Goal: Navigation & Orientation: Find specific page/section

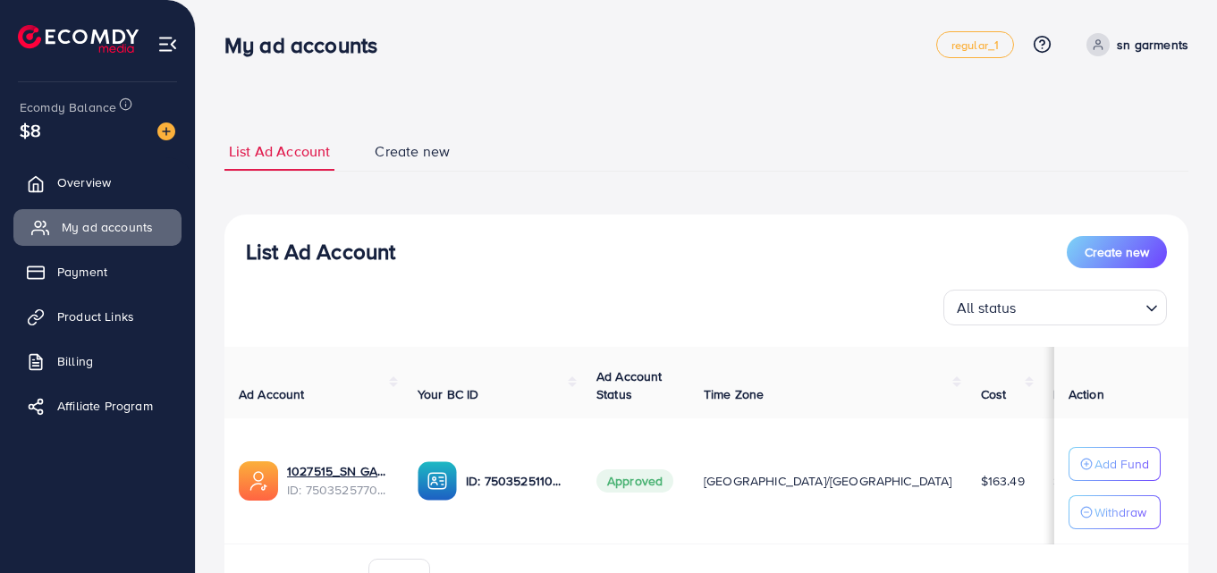
scroll to position [105, 0]
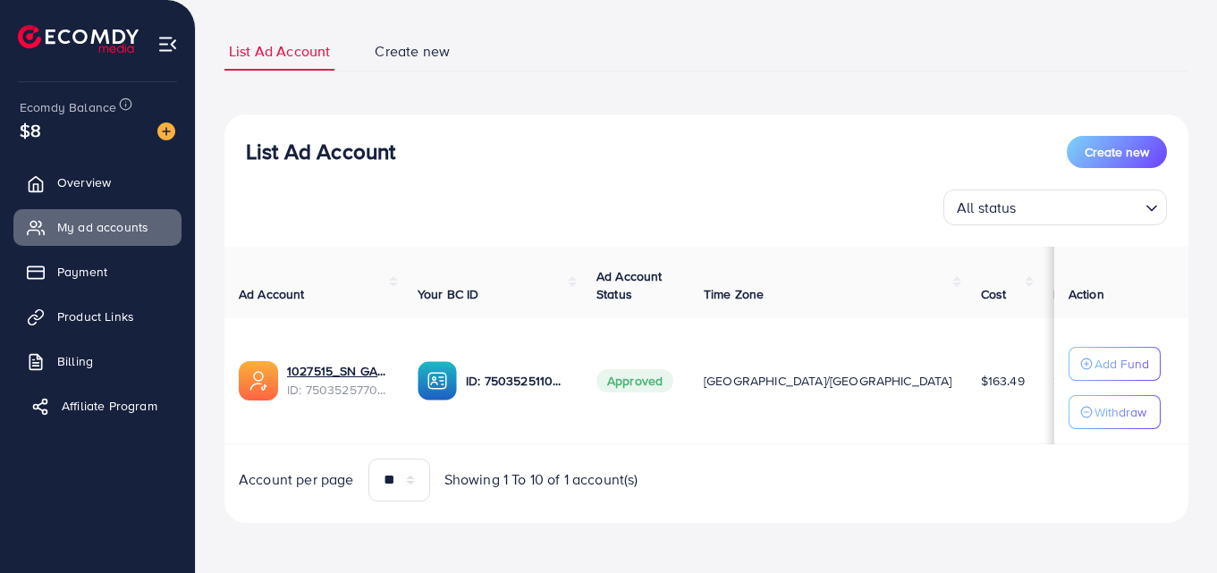
click at [94, 406] on span "Affiliate Program" at bounding box center [110, 406] width 96 height 18
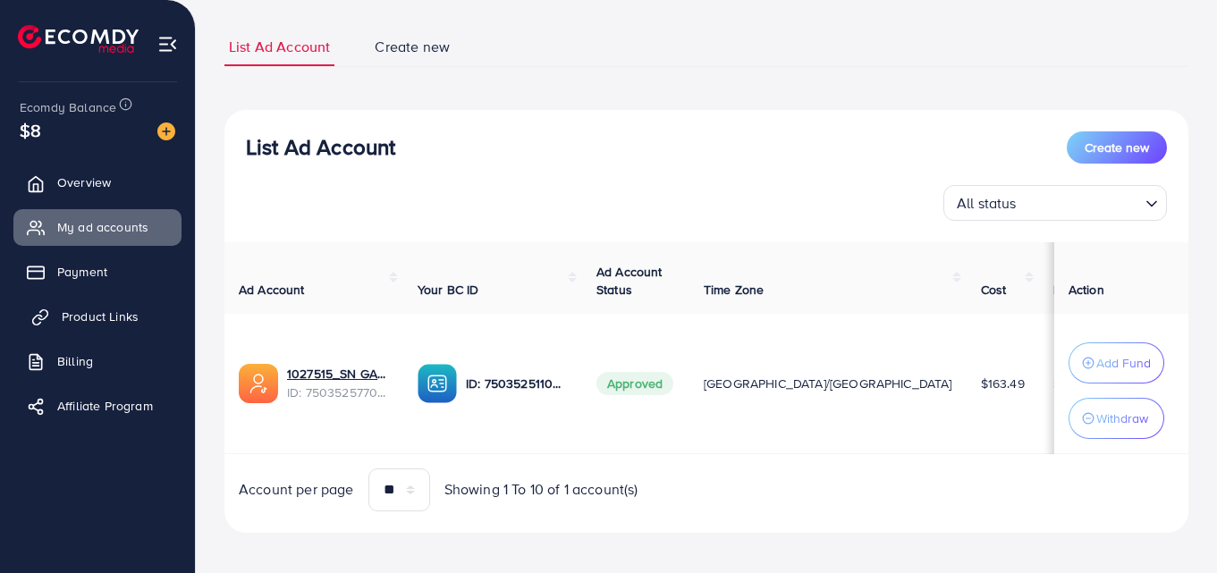
click at [110, 318] on span "Product Links" at bounding box center [100, 317] width 77 height 18
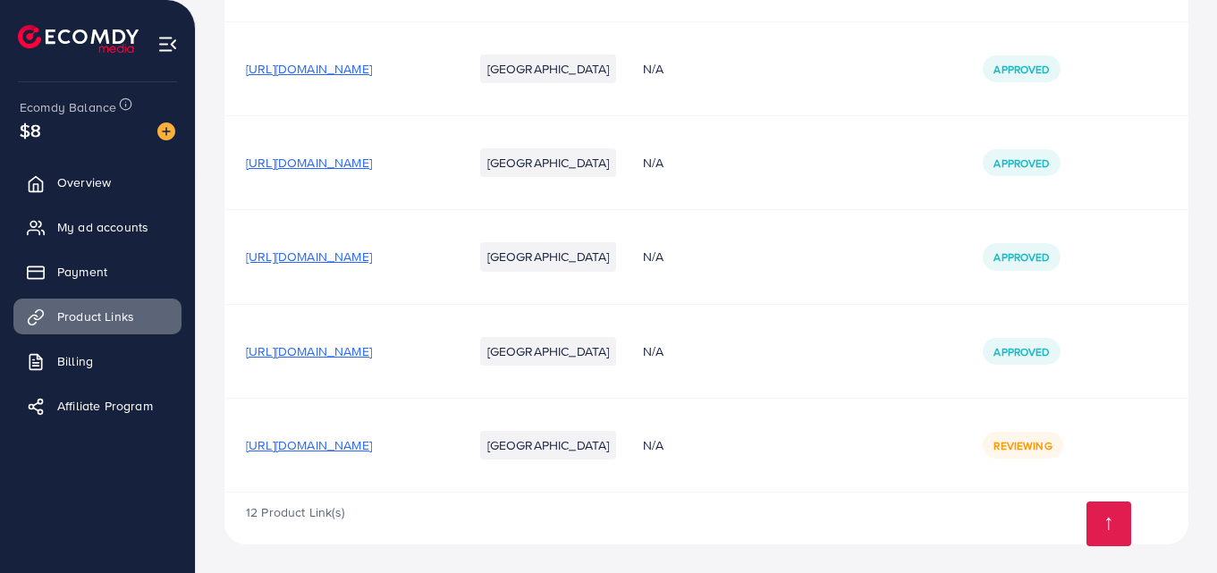
scroll to position [1424, 0]
